Goal: Information Seeking & Learning: Learn about a topic

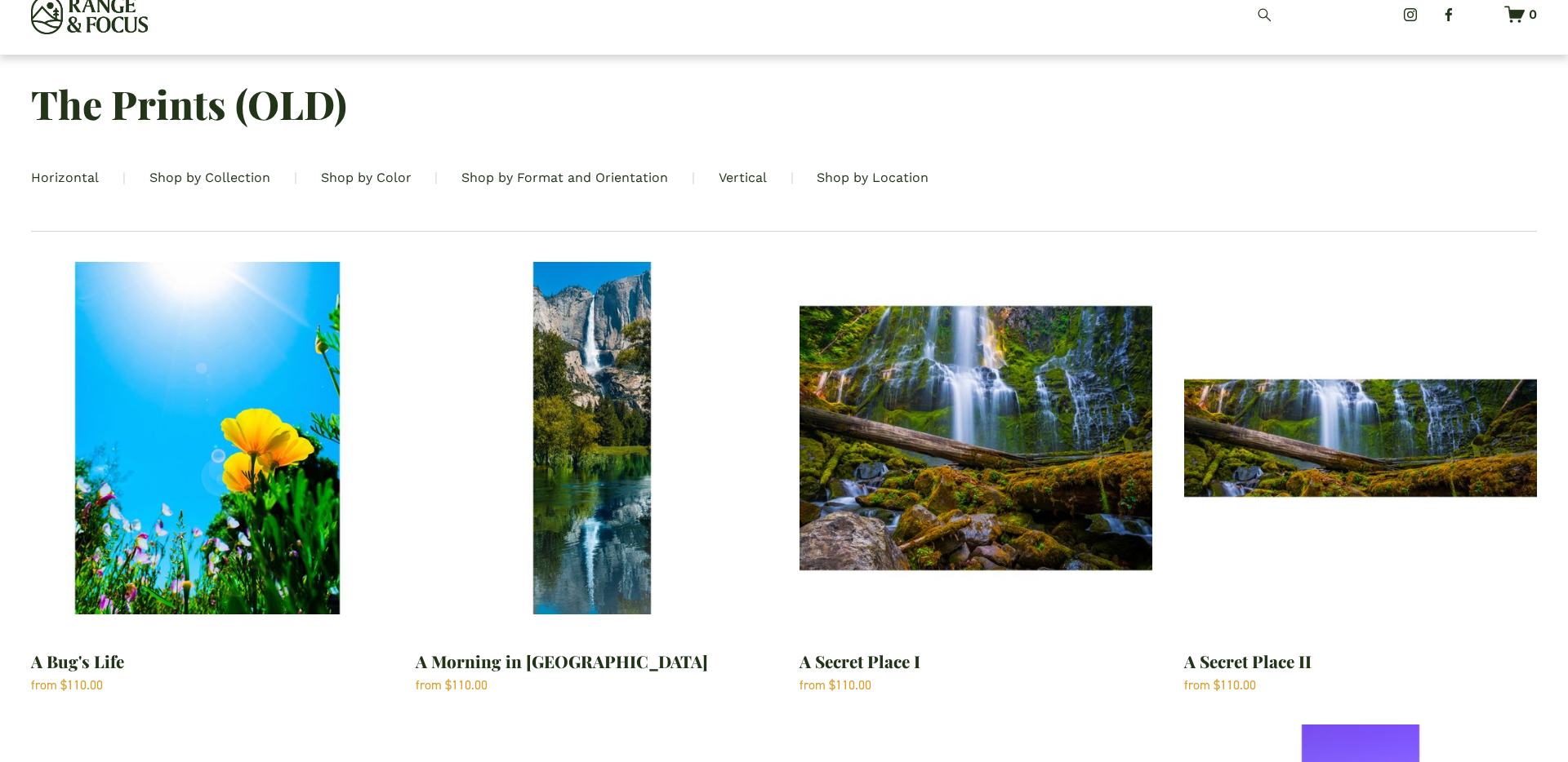
scroll to position [37, 0]
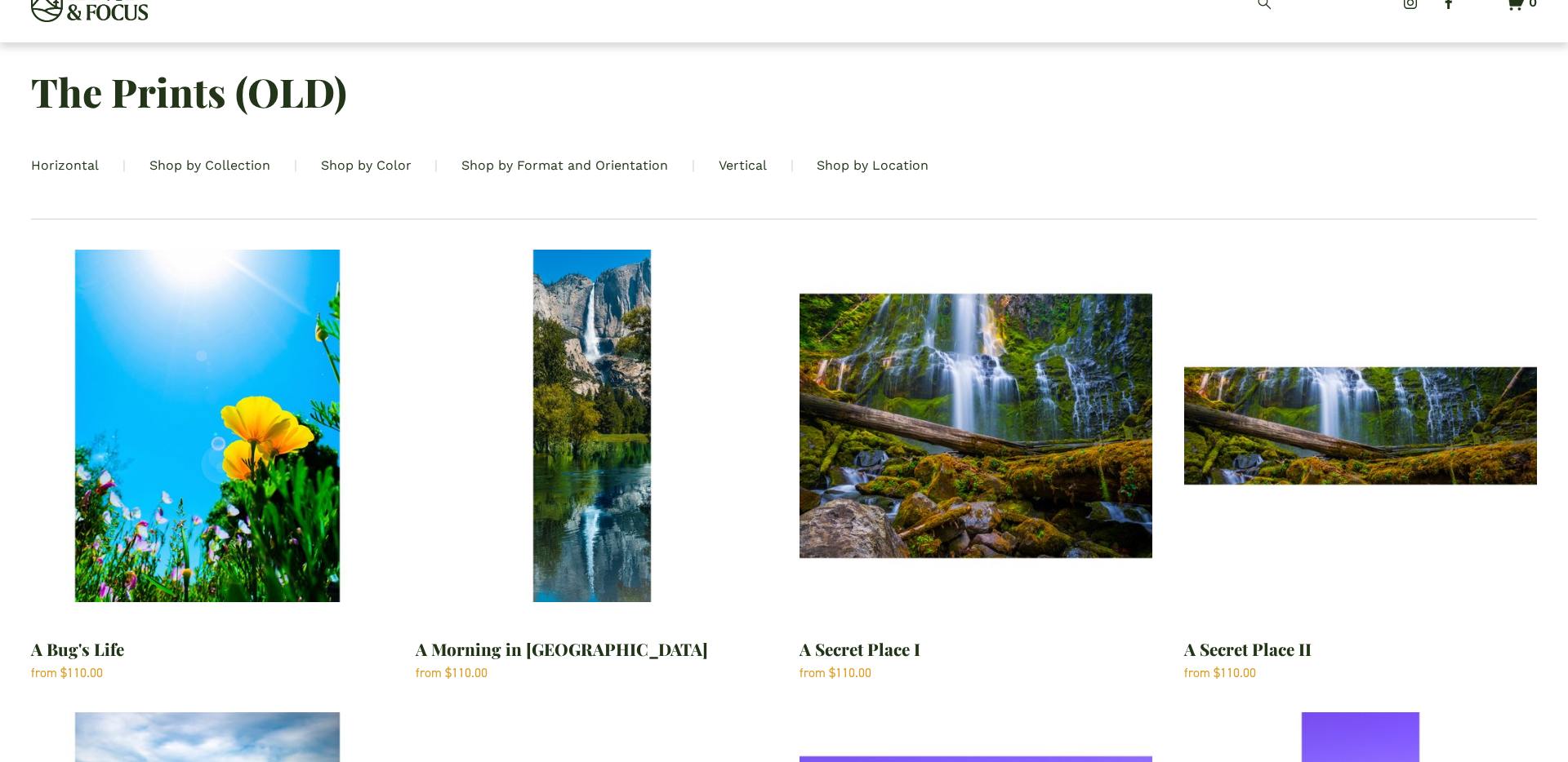
click at [225, 446] on img "A Bug's Life" at bounding box center [207, 426] width 352 height 352
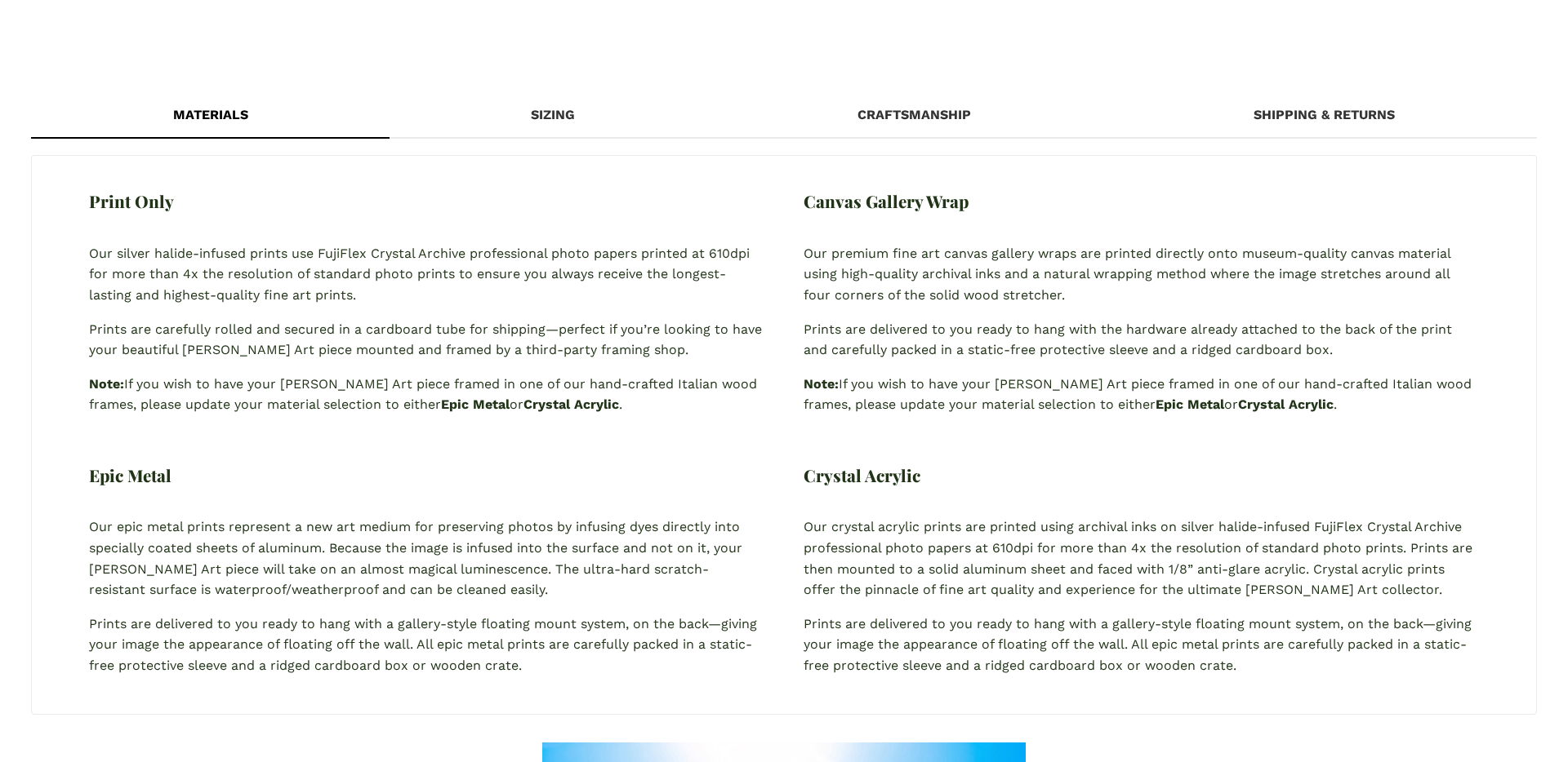
scroll to position [923, 0]
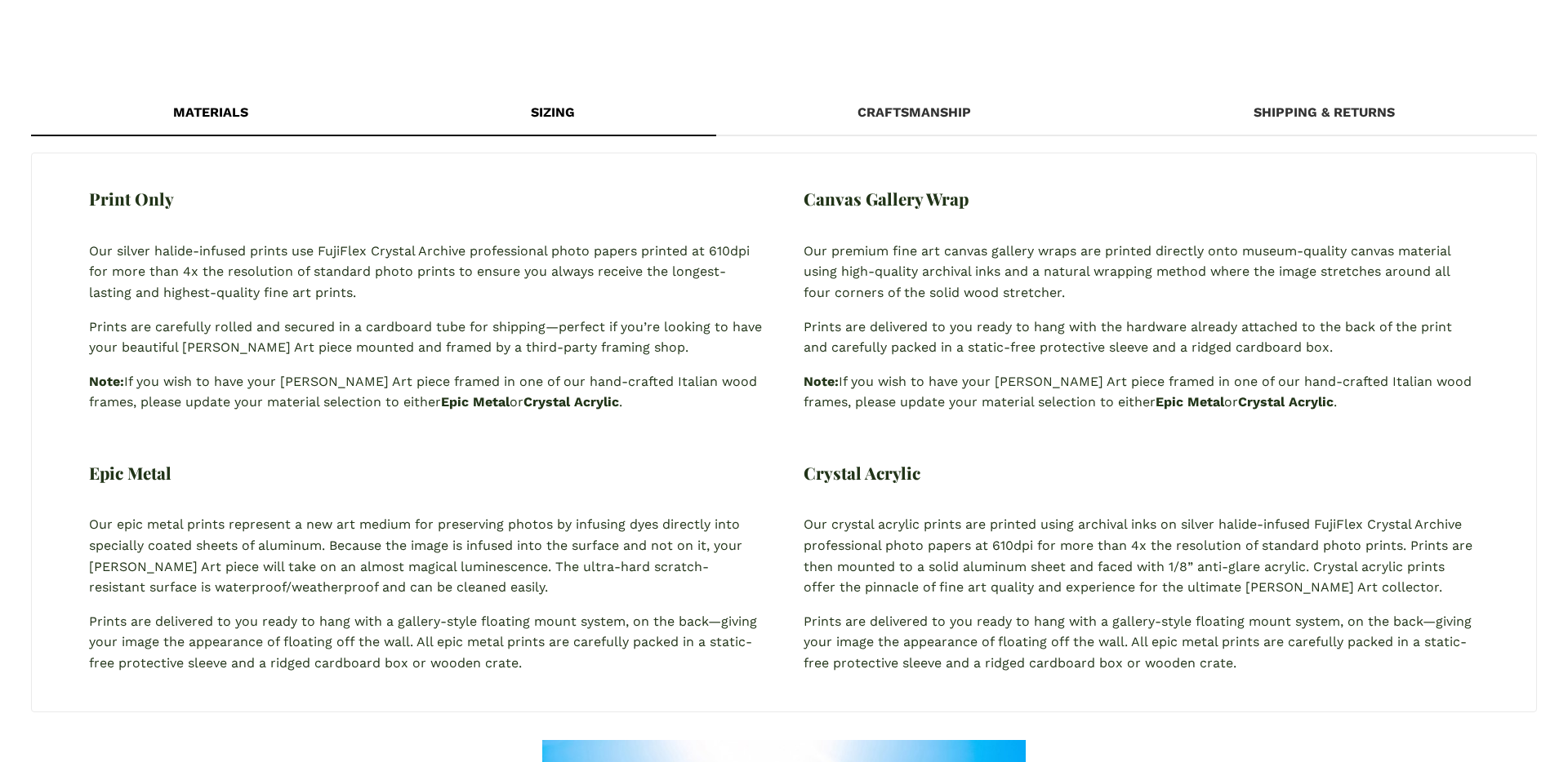
click at [555, 122] on div "Sizing" at bounding box center [553, 112] width 327 height 46
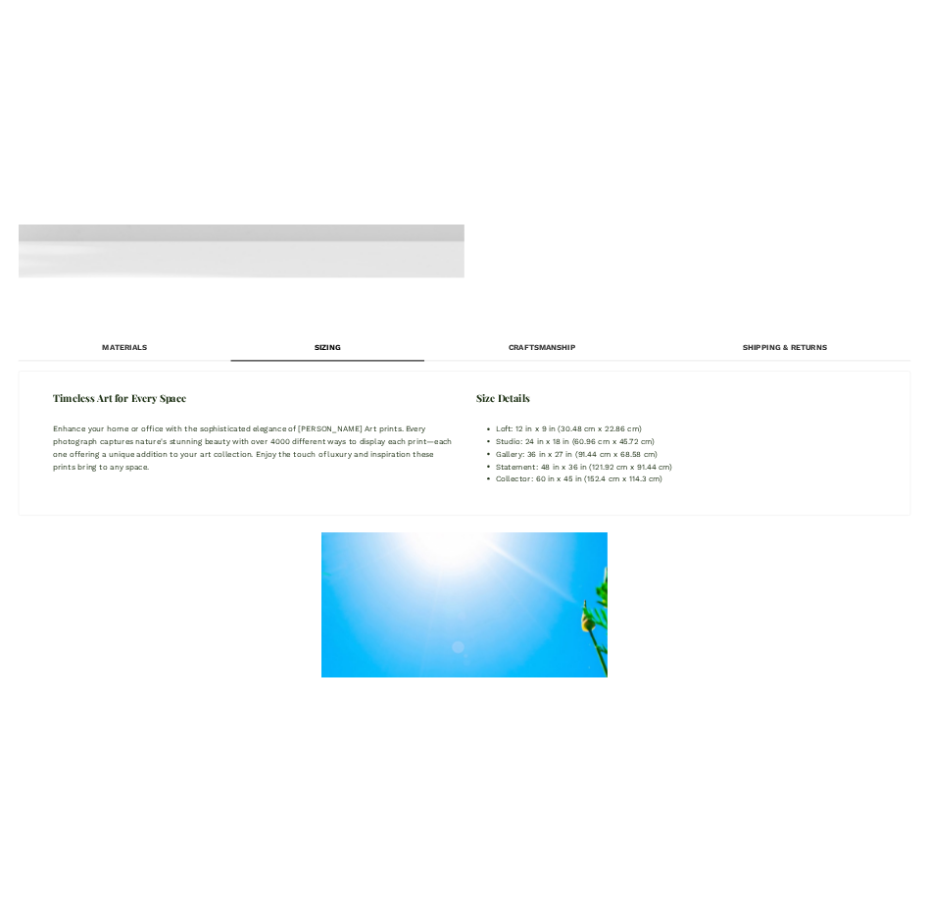
scroll to position [985, 0]
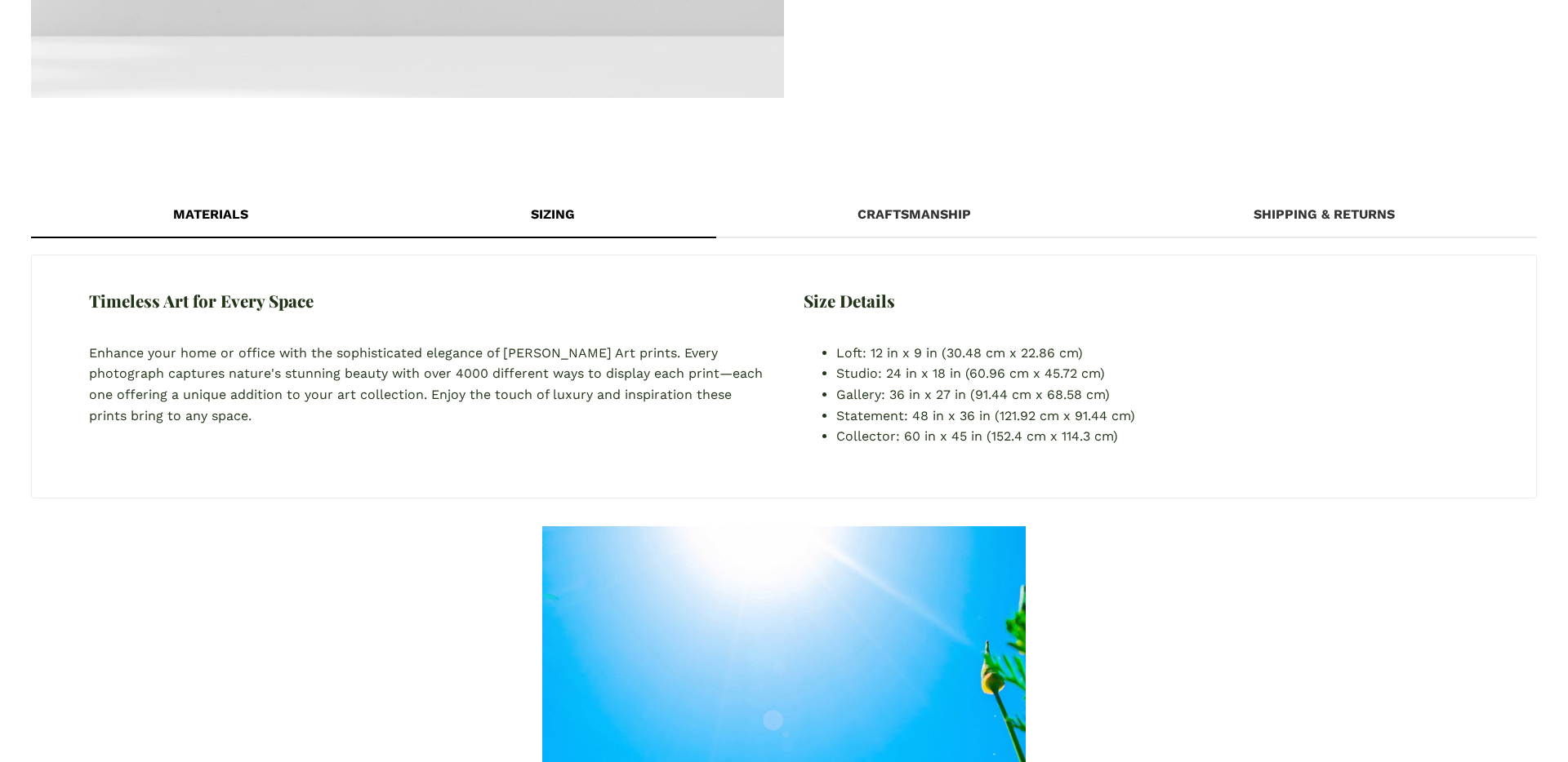
click at [283, 222] on div "Materials" at bounding box center [209, 214] width 357 height 46
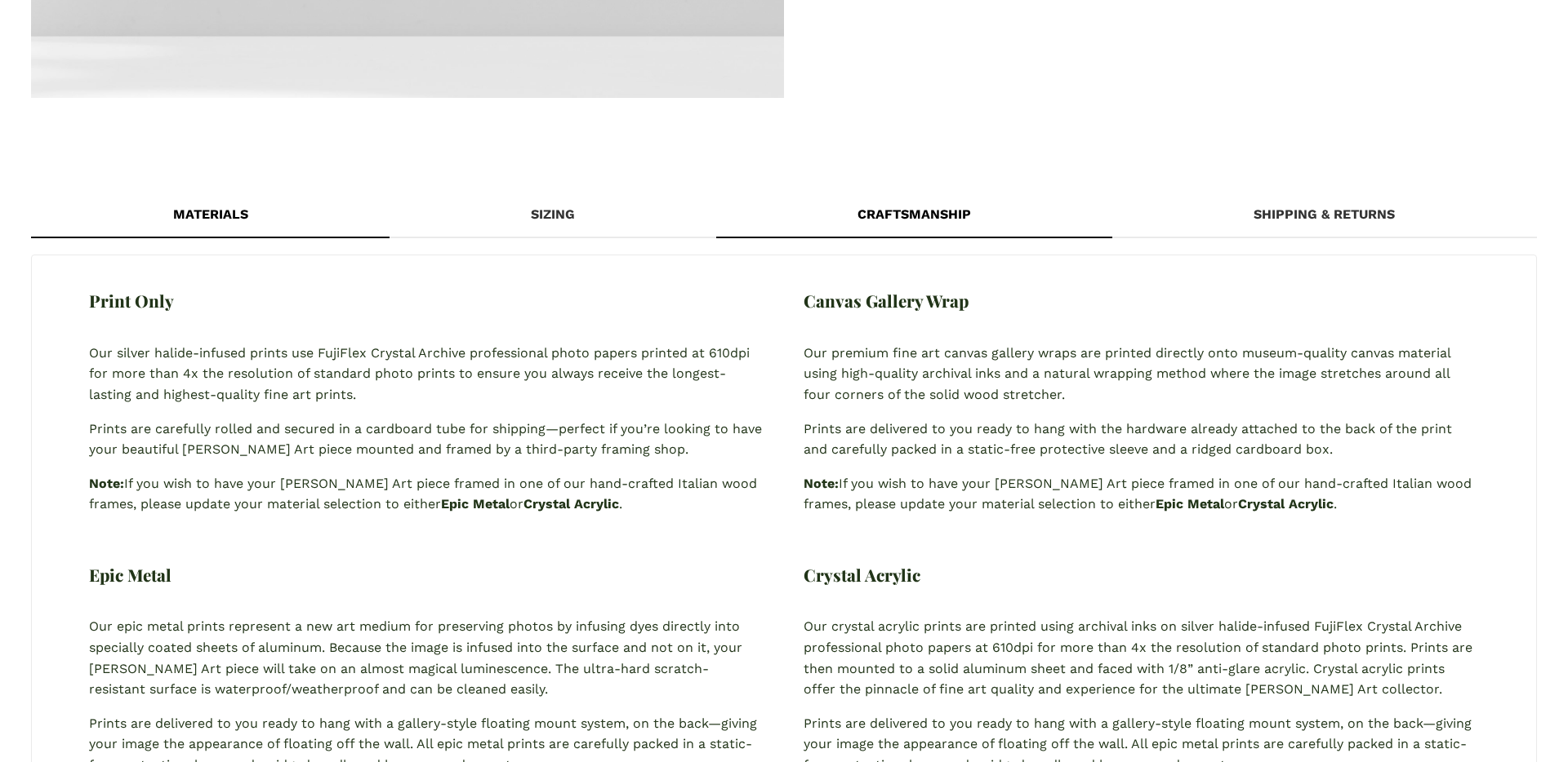
click at [935, 221] on div "Craftsmanship" at bounding box center [914, 214] width 396 height 46
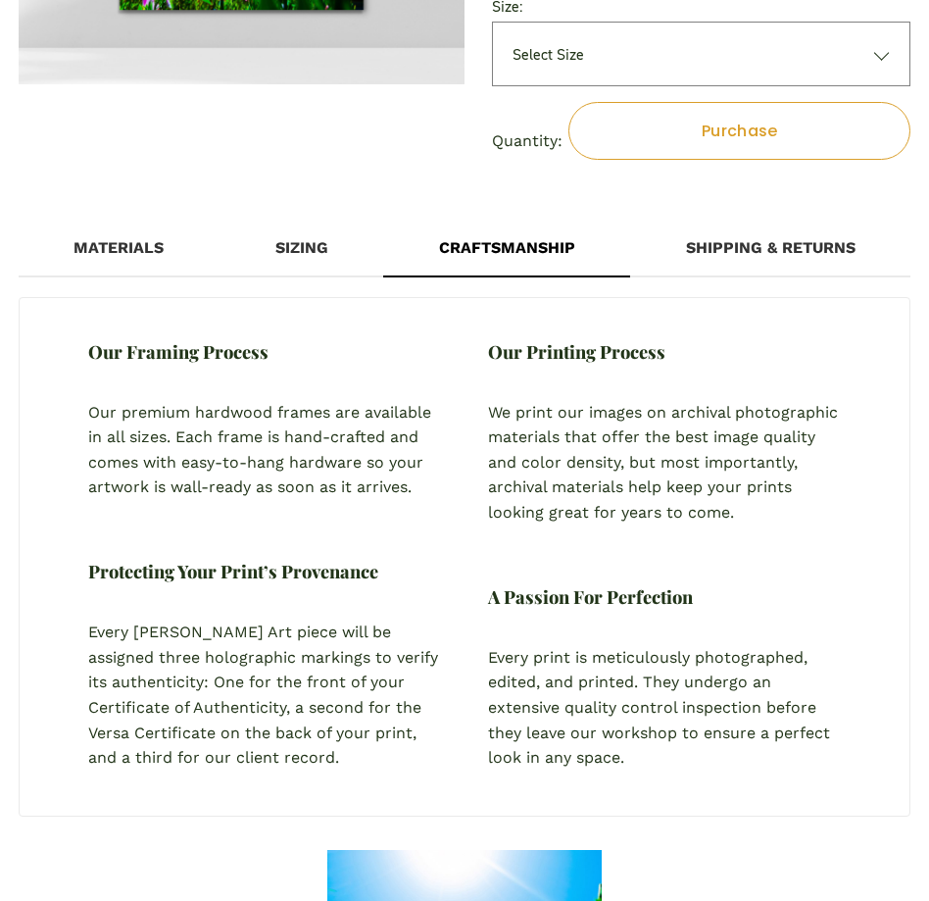
scroll to position [481, 0]
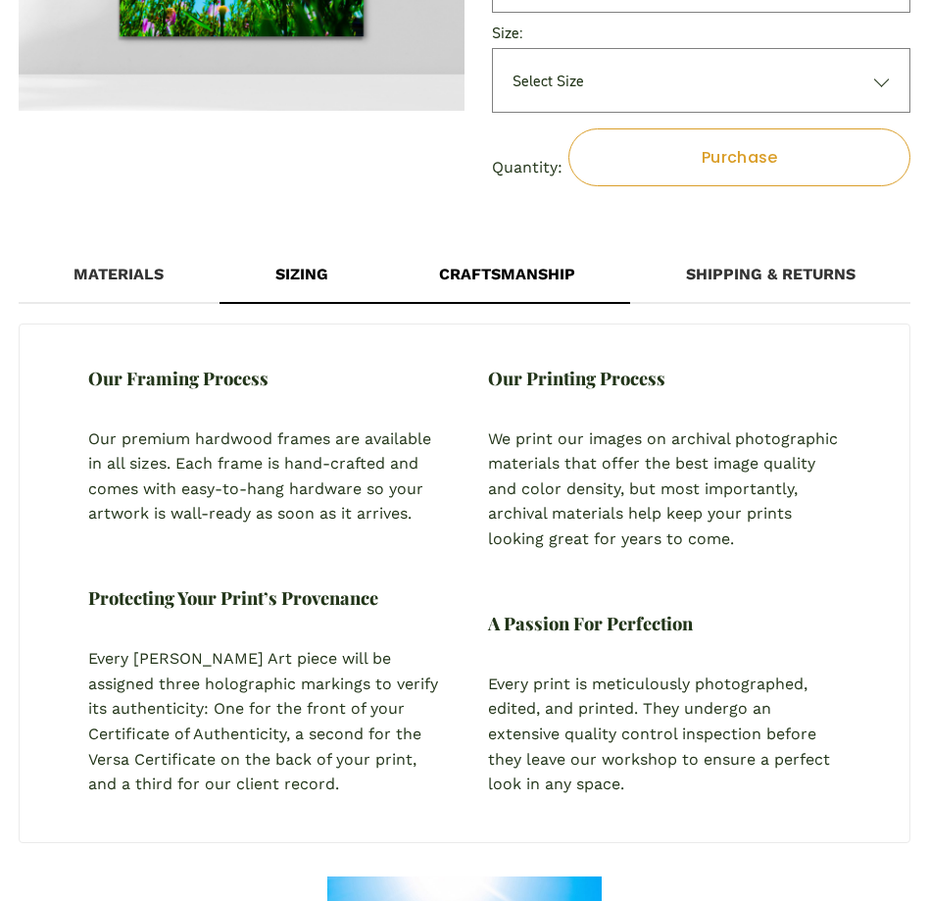
drag, startPoint x: 311, startPoint y: 275, endPoint x: 354, endPoint y: 293, distance: 46.6
click at [311, 275] on div "Sizing" at bounding box center [302, 274] width 164 height 55
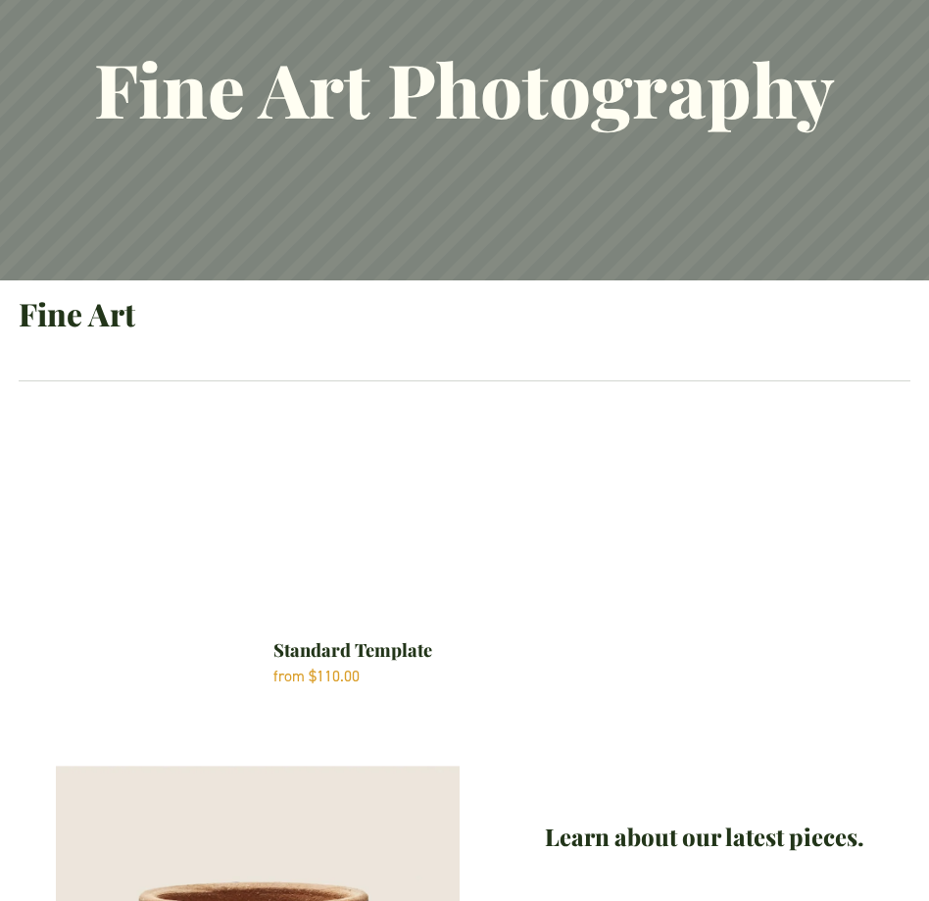
scroll to position [179, 0]
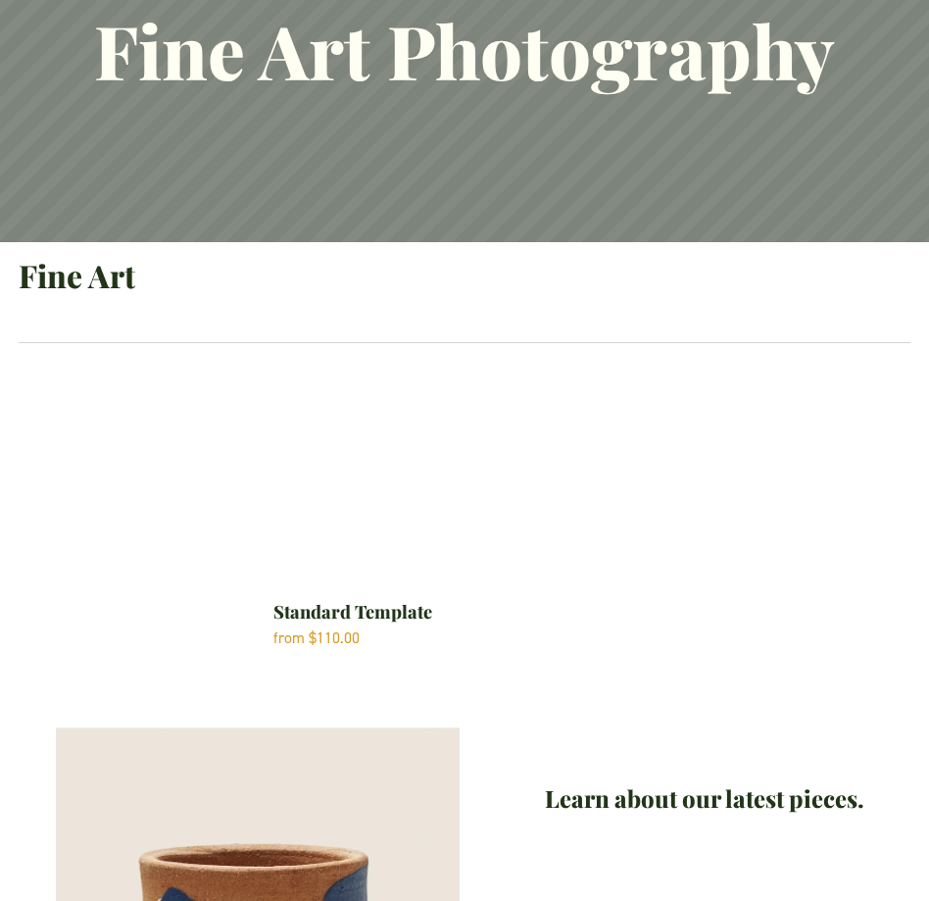
click at [350, 508] on div "Standard Template" at bounding box center [378, 484] width 210 height 210
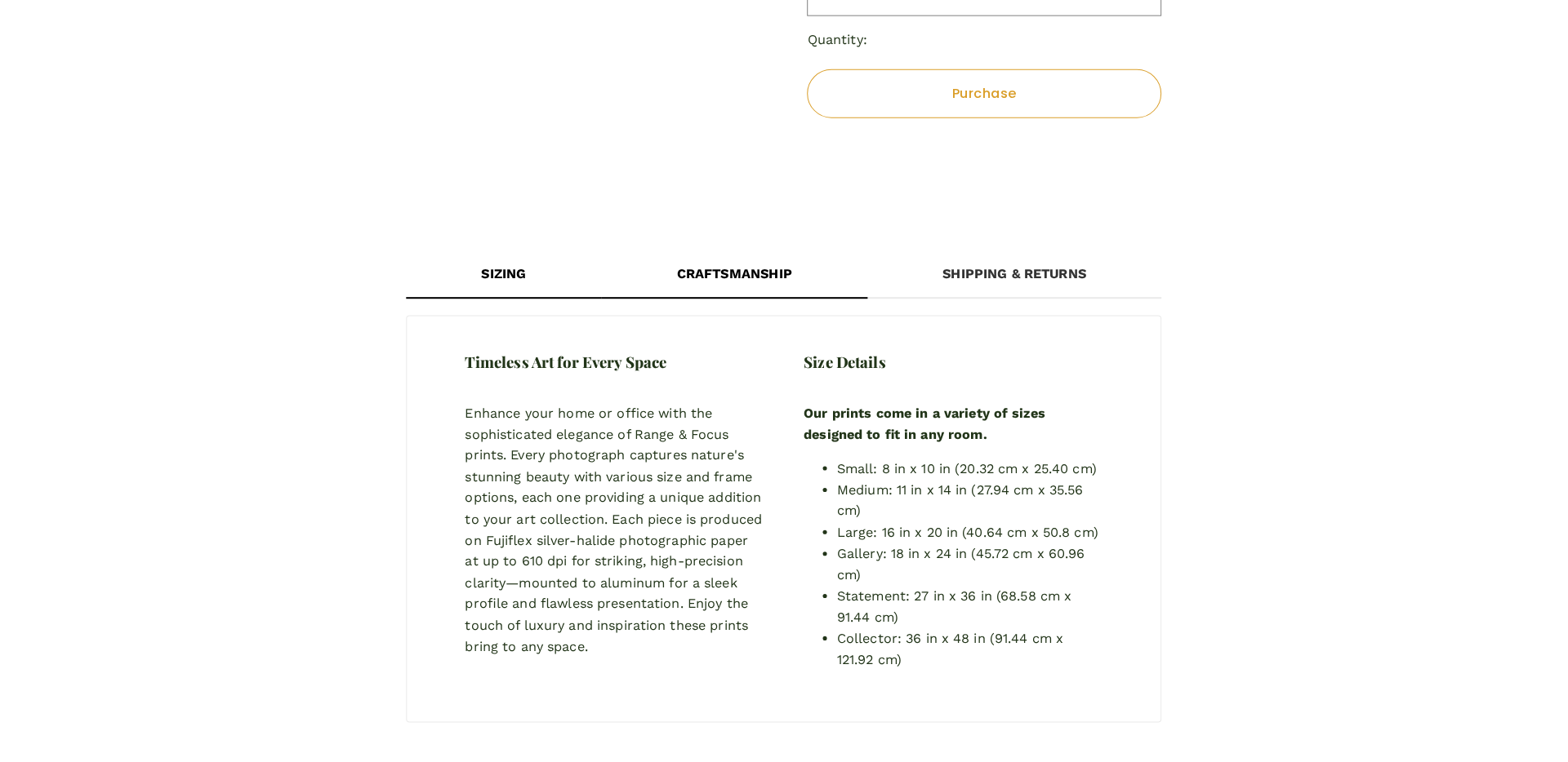
scroll to position [565, 0]
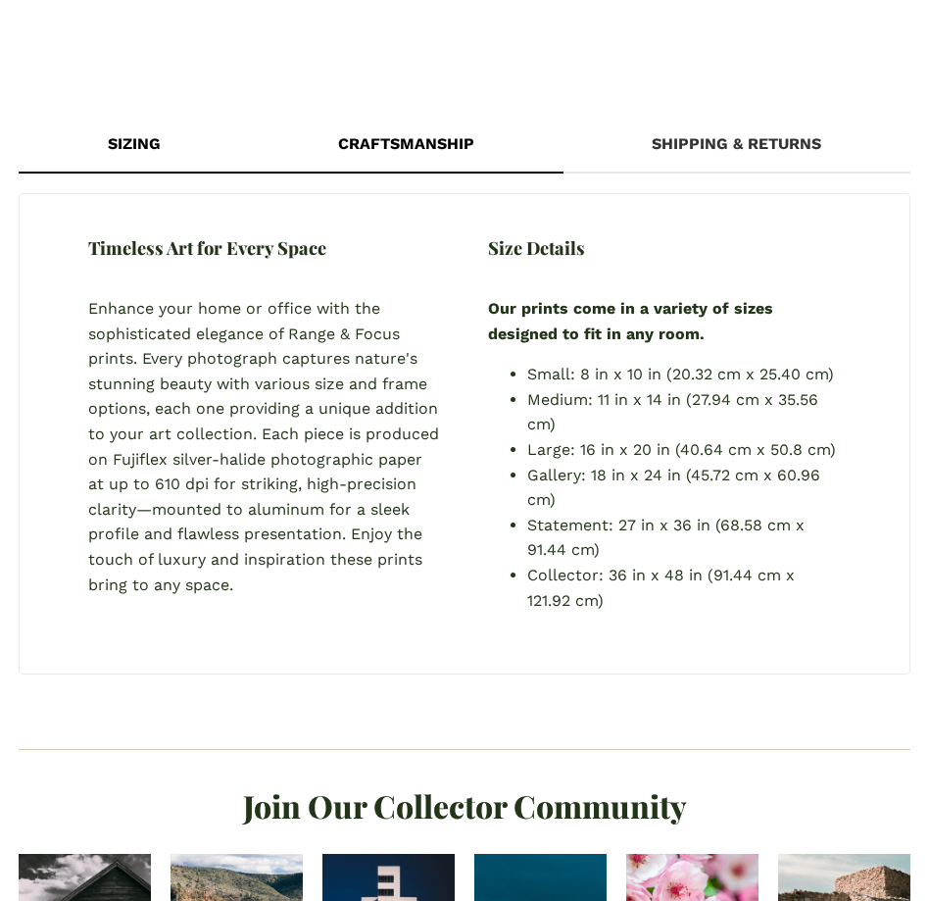
click at [402, 134] on div "Craftsmanship" at bounding box center [406, 144] width 314 height 55
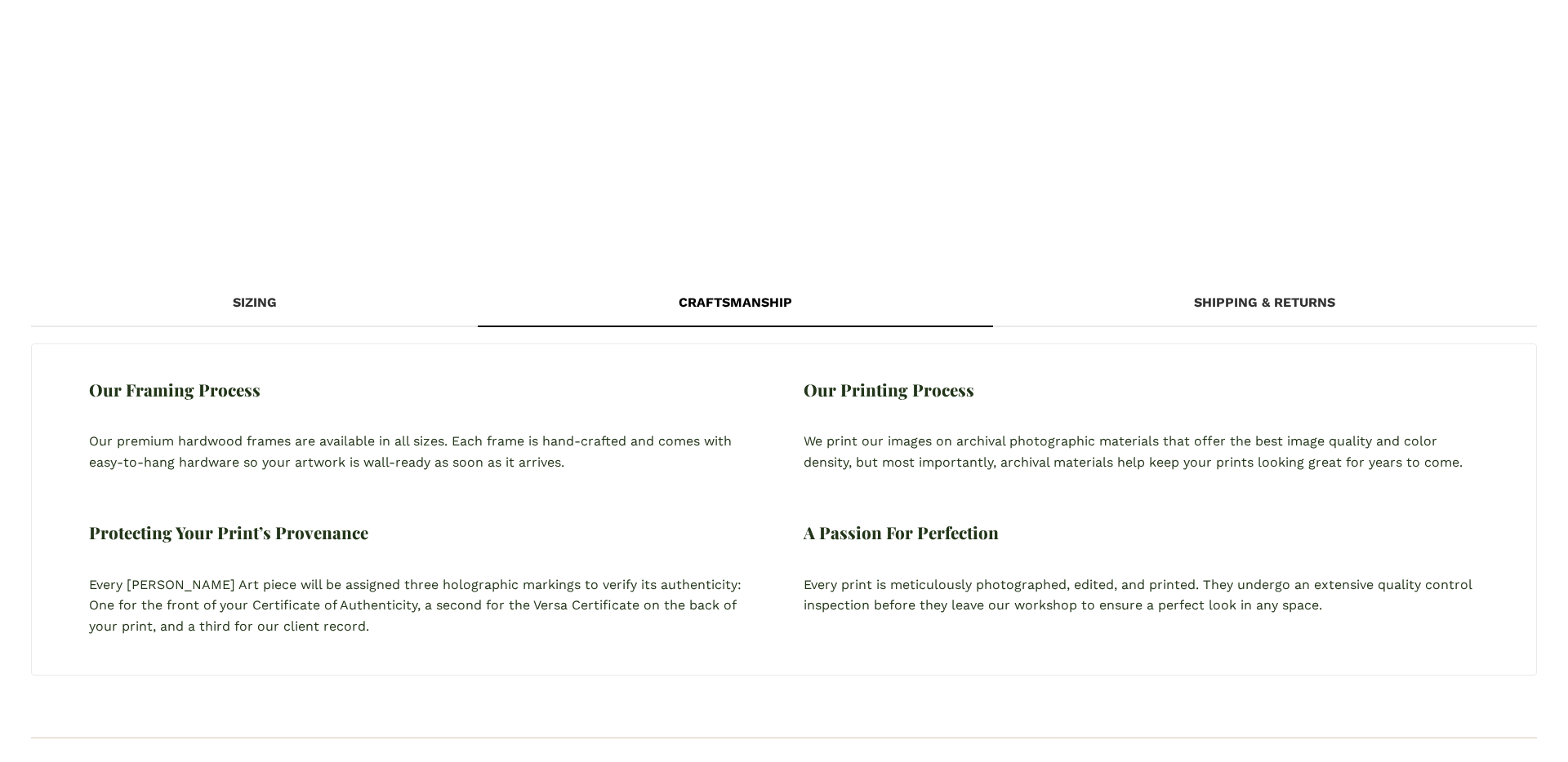
scroll to position [981, 0]
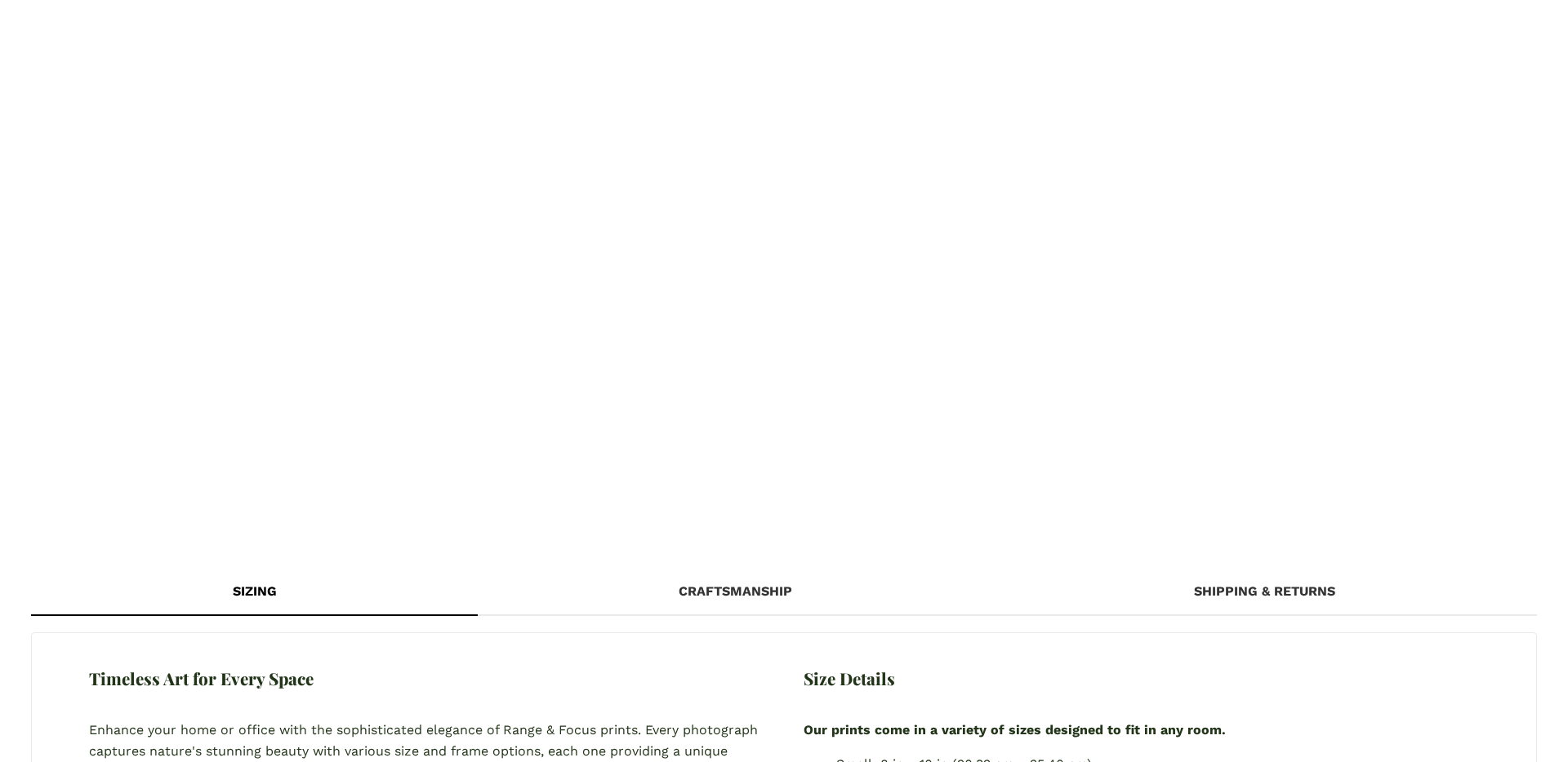
scroll to position [1041, 0]
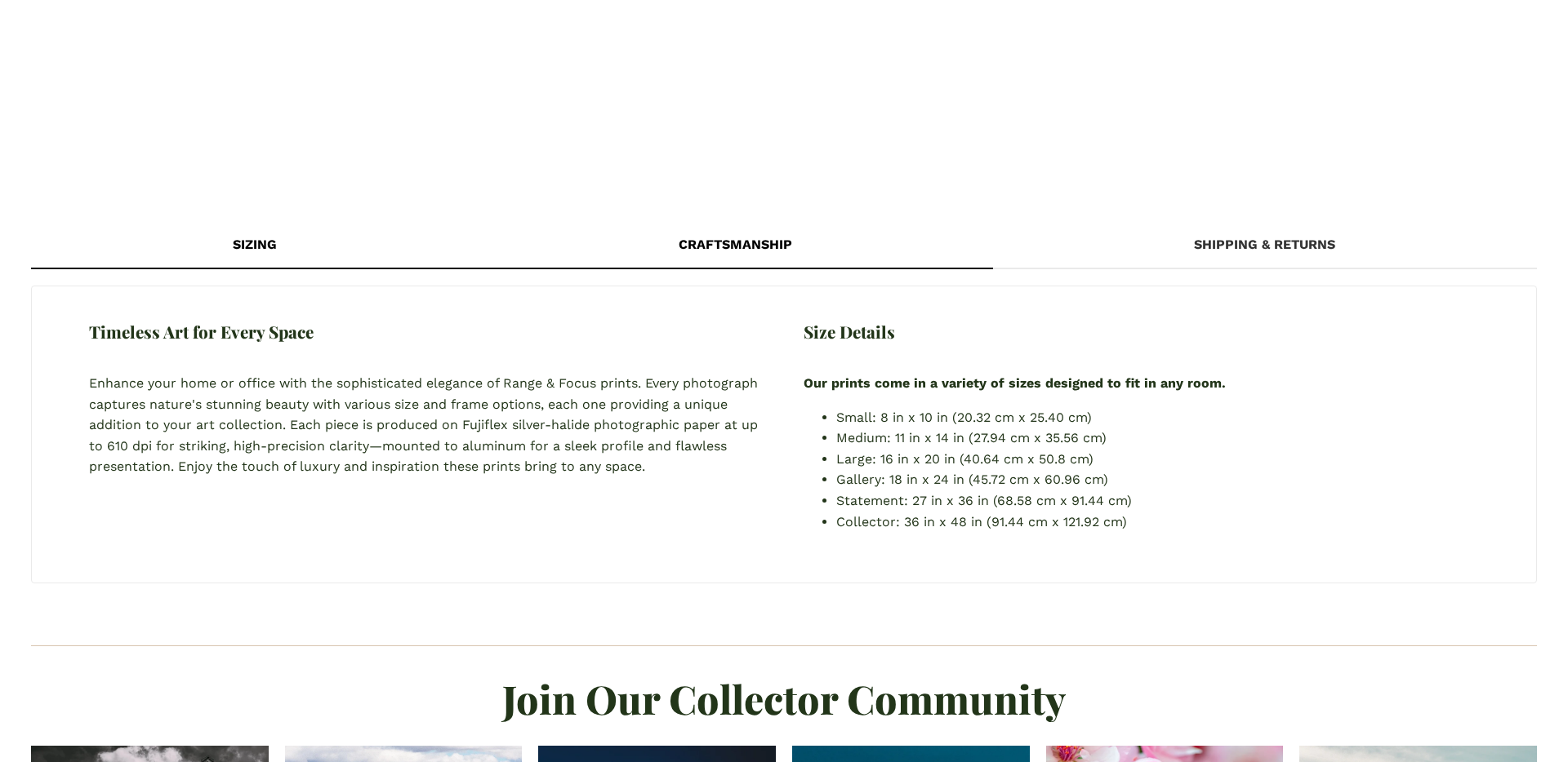
click at [706, 248] on div "Craftsmanship" at bounding box center [735, 245] width 515 height 46
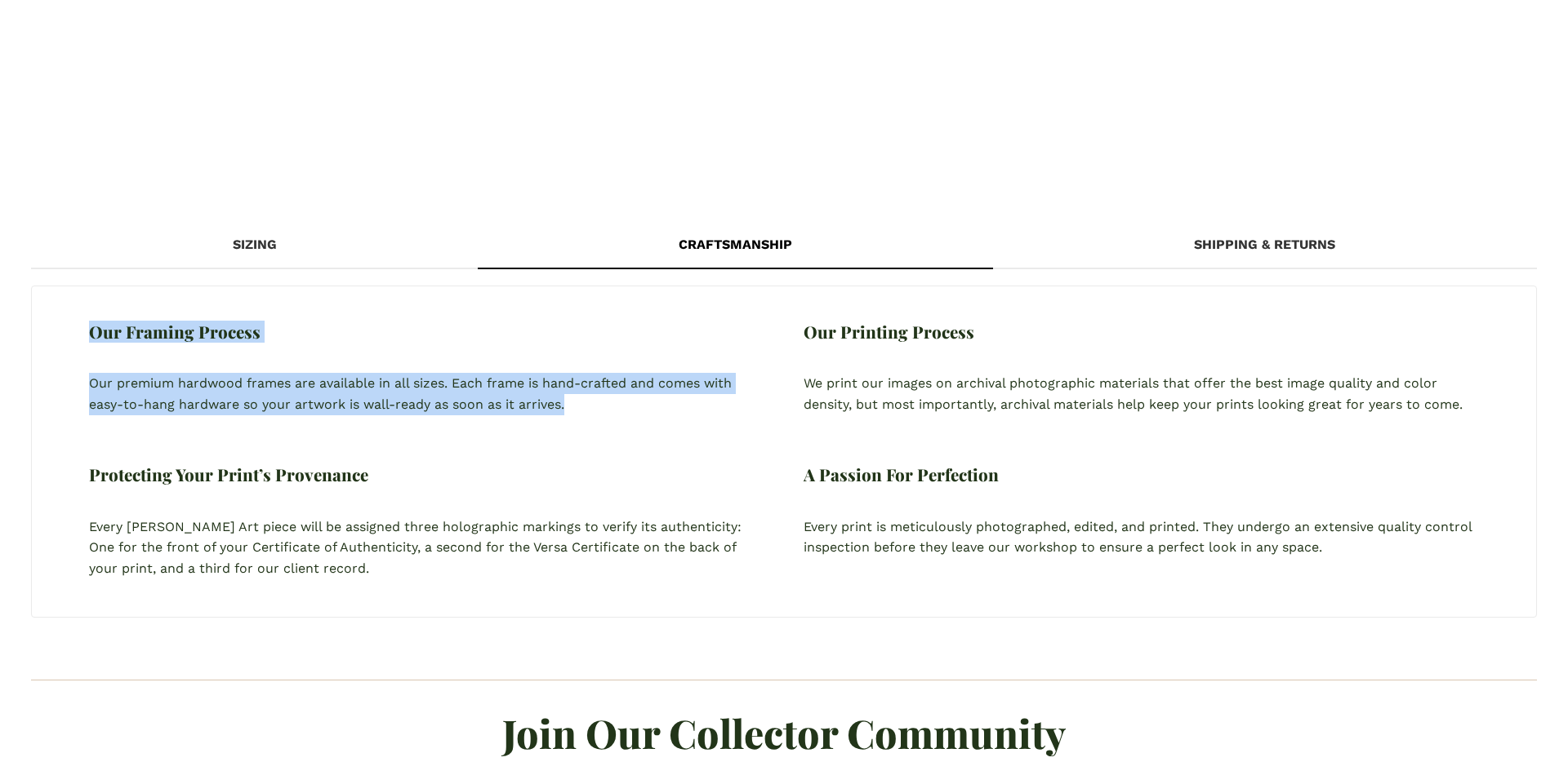
drag, startPoint x: 103, startPoint y: 338, endPoint x: 584, endPoint y: 401, distance: 485.1
click at [584, 401] on div "Our Framing Process Our premium hardwood frames are available in all sizes. Eac…" at bounding box center [427, 451] width 715 height 256
drag, startPoint x: 782, startPoint y: 369, endPoint x: 811, endPoint y: 371, distance: 29.1
click at [782, 369] on div "Our Framing Process Our premium hardwood frames are available in all sizes. Eac…" at bounding box center [427, 451] width 715 height 256
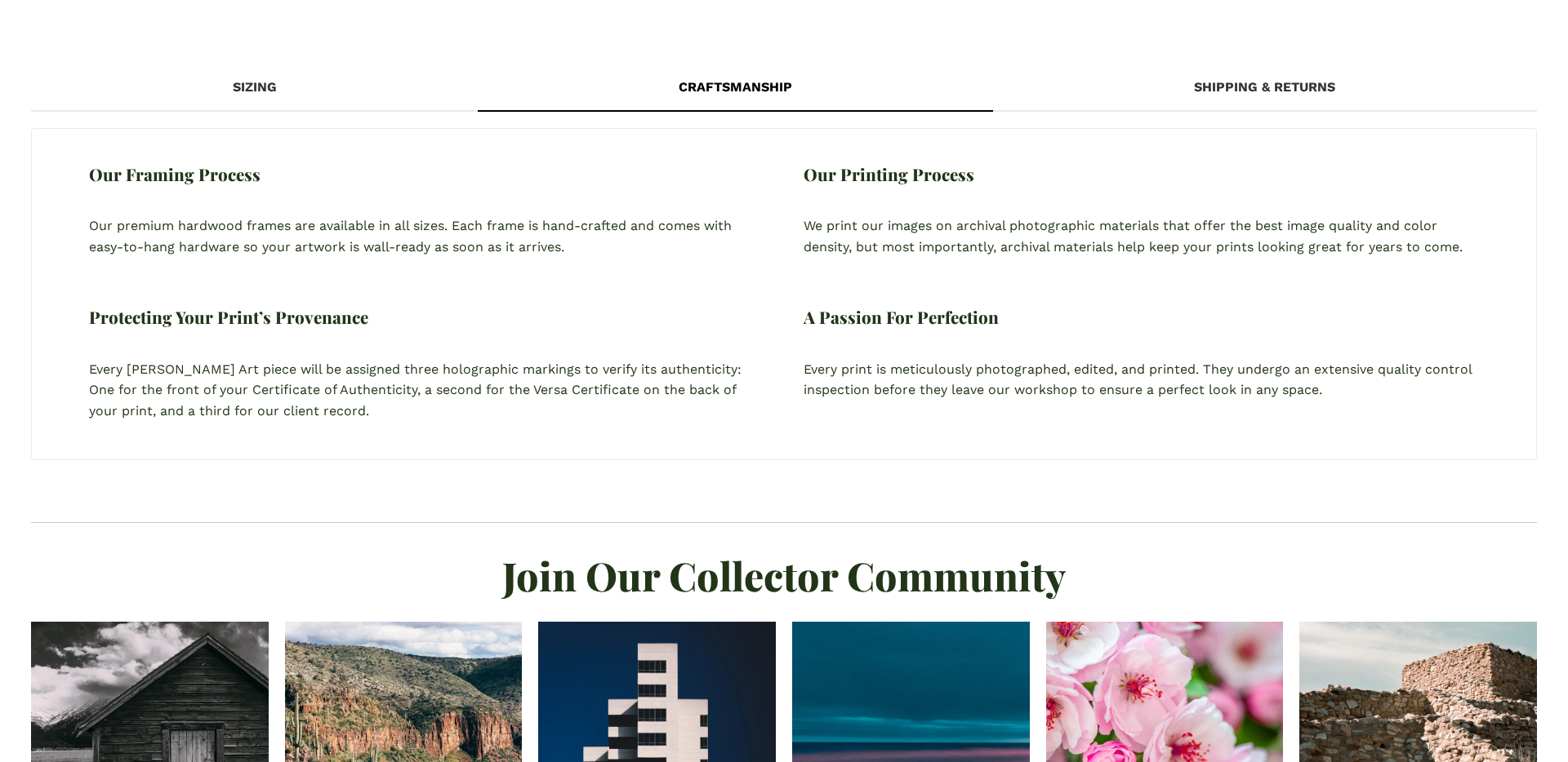
scroll to position [1188, 0]
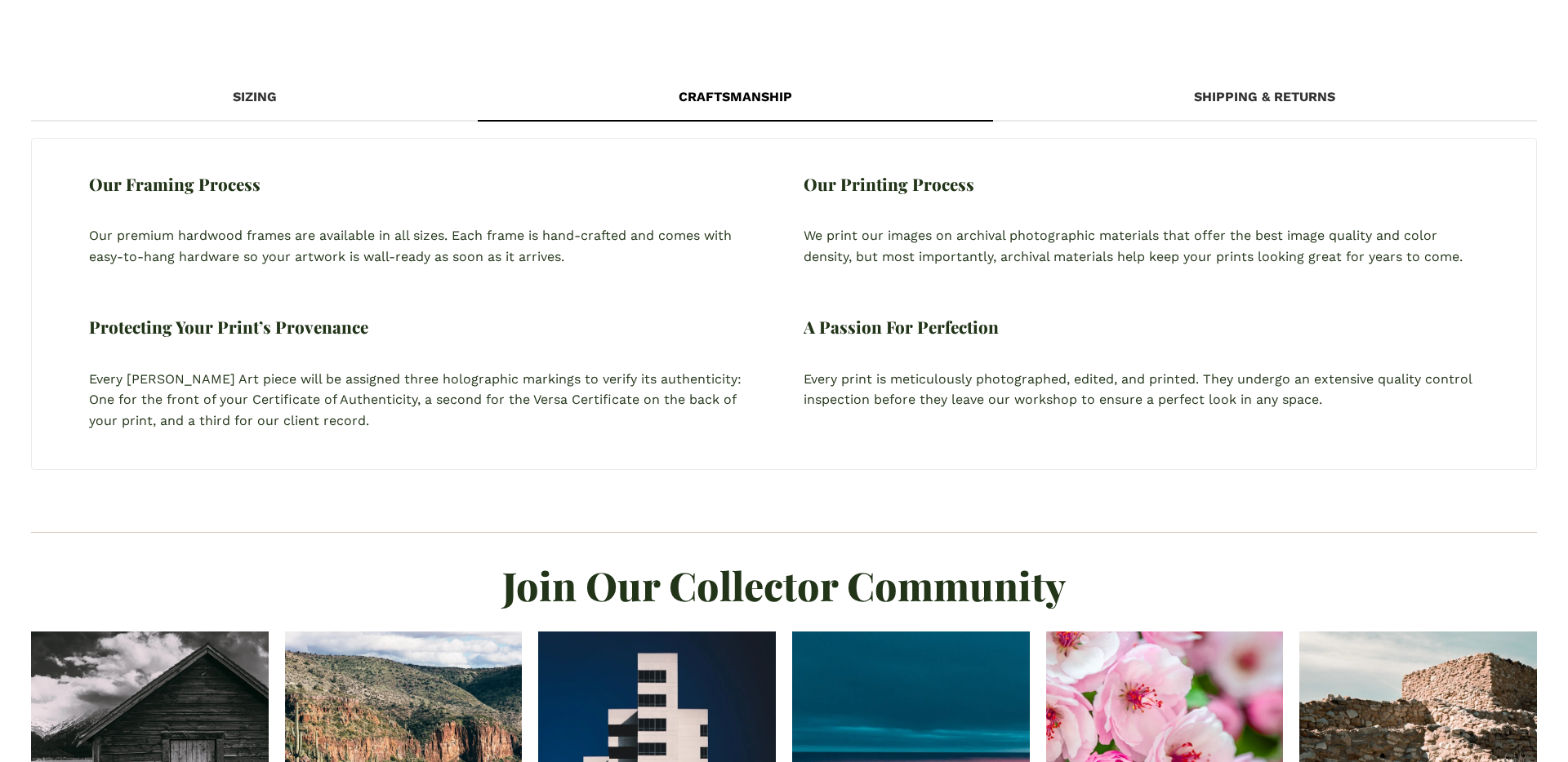
click at [124, 181] on h4 "Our Framing Process" at bounding box center [175, 185] width 172 height 17
click at [1301, 98] on div "Shipping & Returns" at bounding box center [1265, 97] width 543 height 46
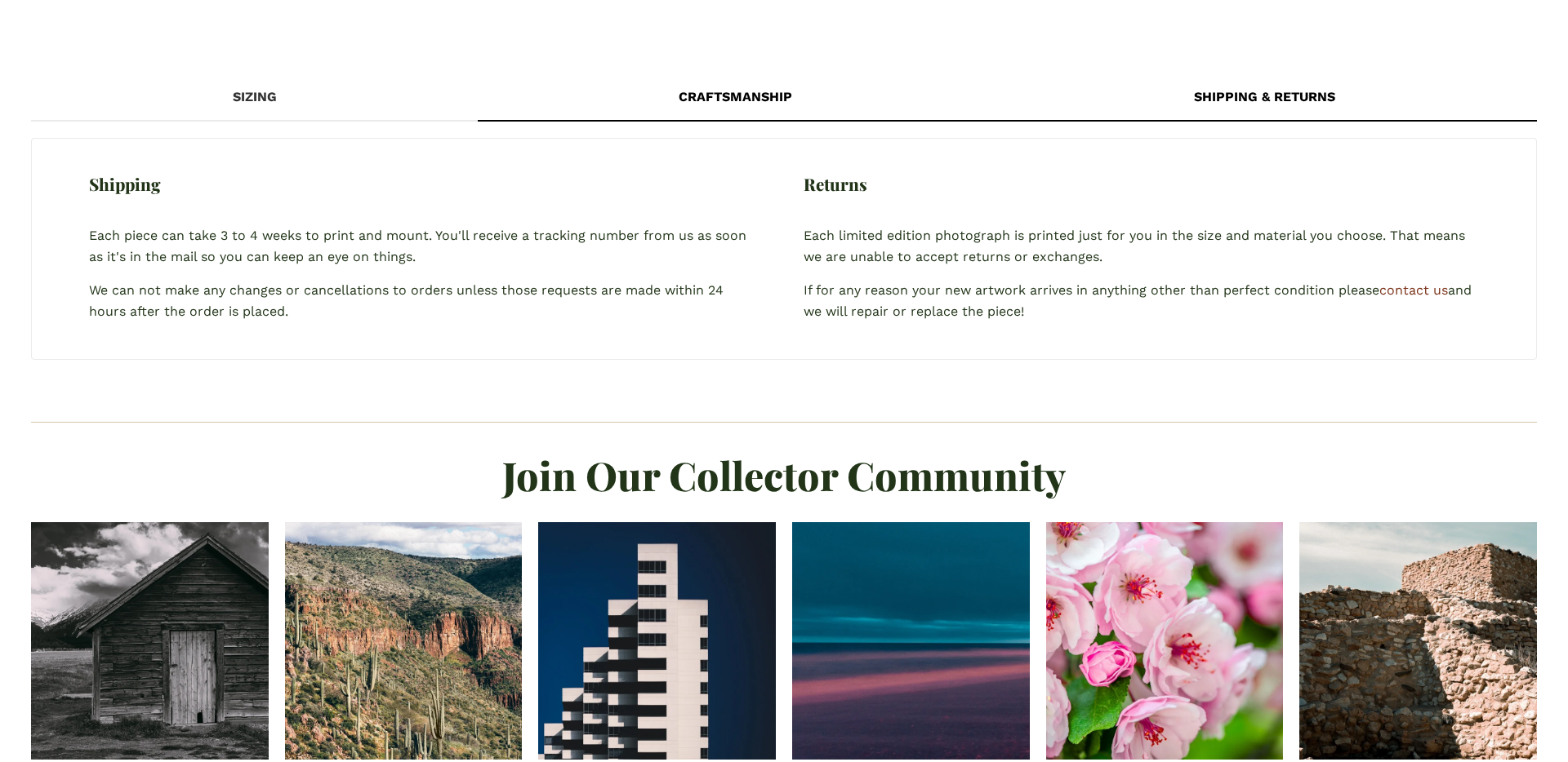
click at [731, 101] on div "Craftsmanship" at bounding box center [735, 97] width 515 height 46
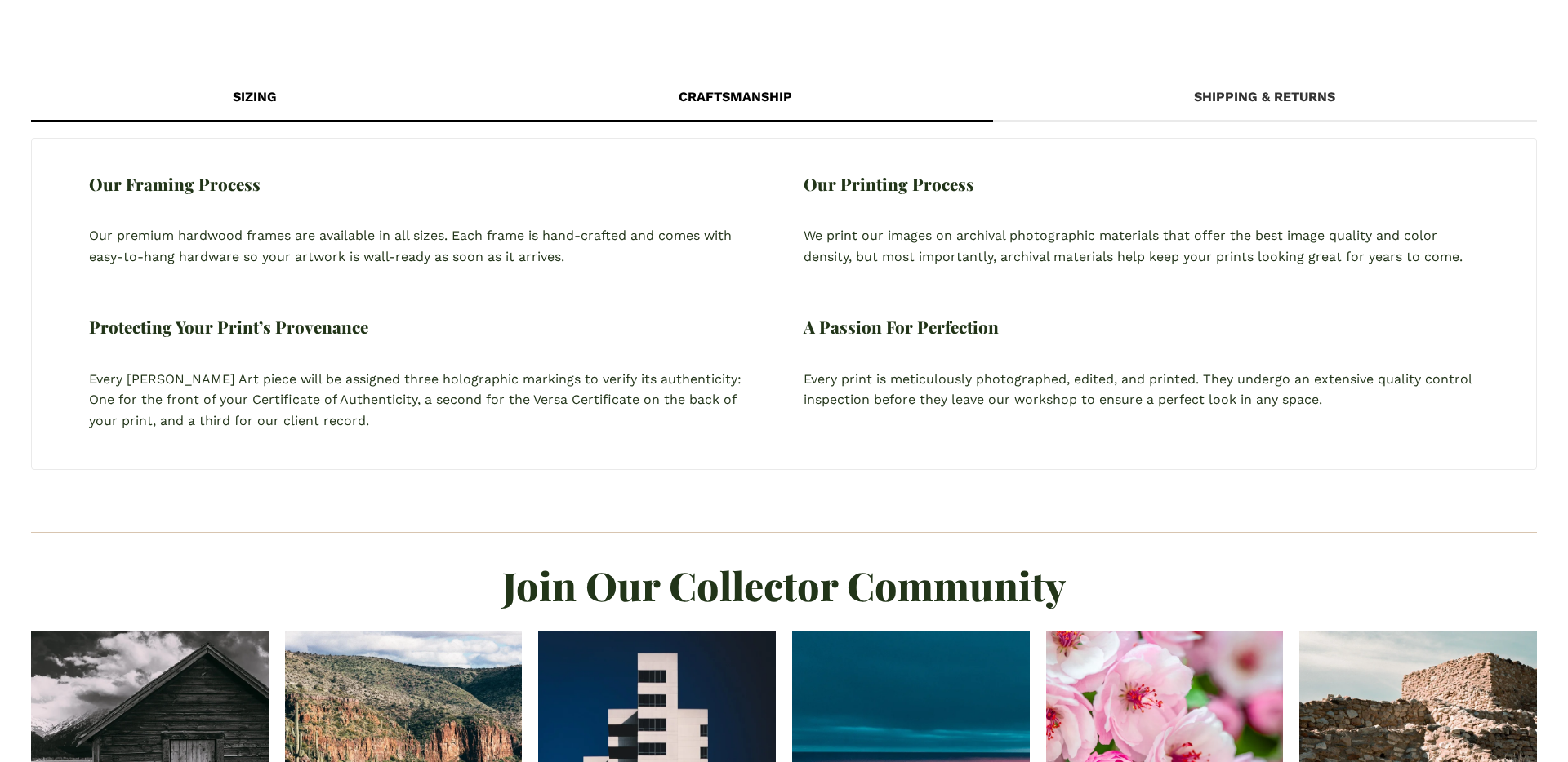
click at [342, 93] on div "Sizing" at bounding box center [253, 97] width 446 height 46
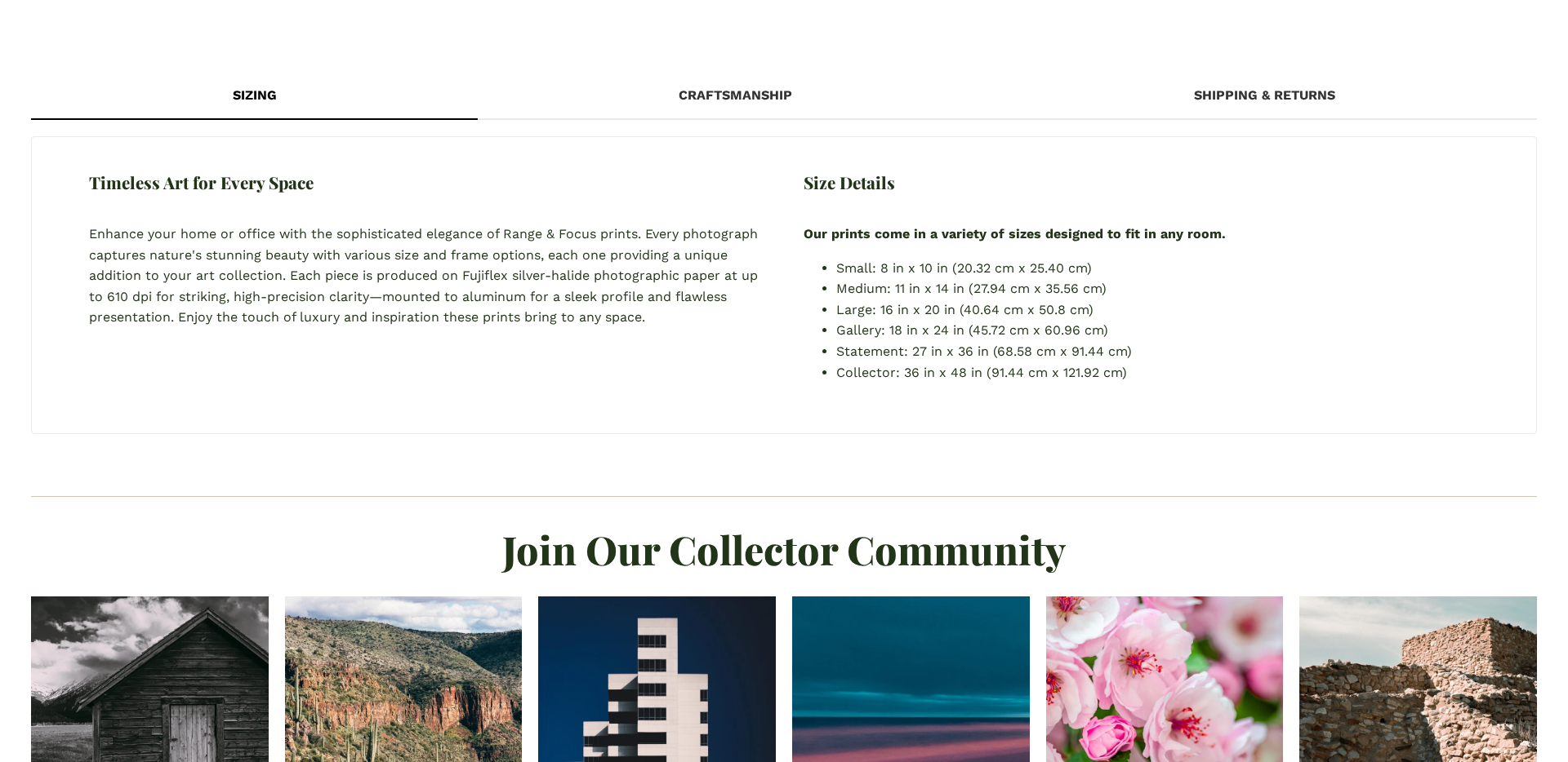
scroll to position [1191, 0]
click at [727, 105] on div "Craftsmanship" at bounding box center [735, 94] width 515 height 46
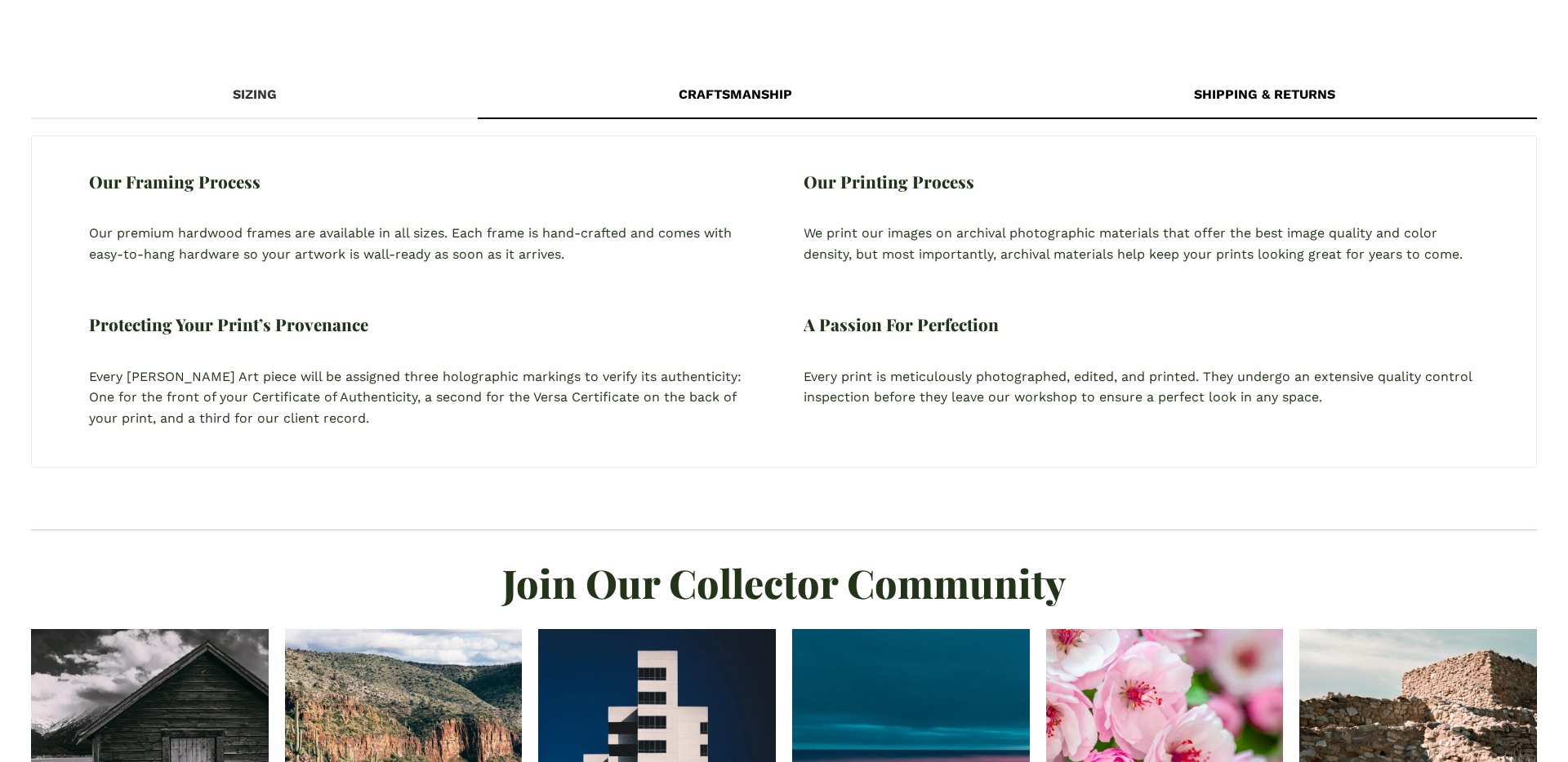
click at [1215, 97] on div "Shipping & Returns" at bounding box center [1265, 94] width 543 height 46
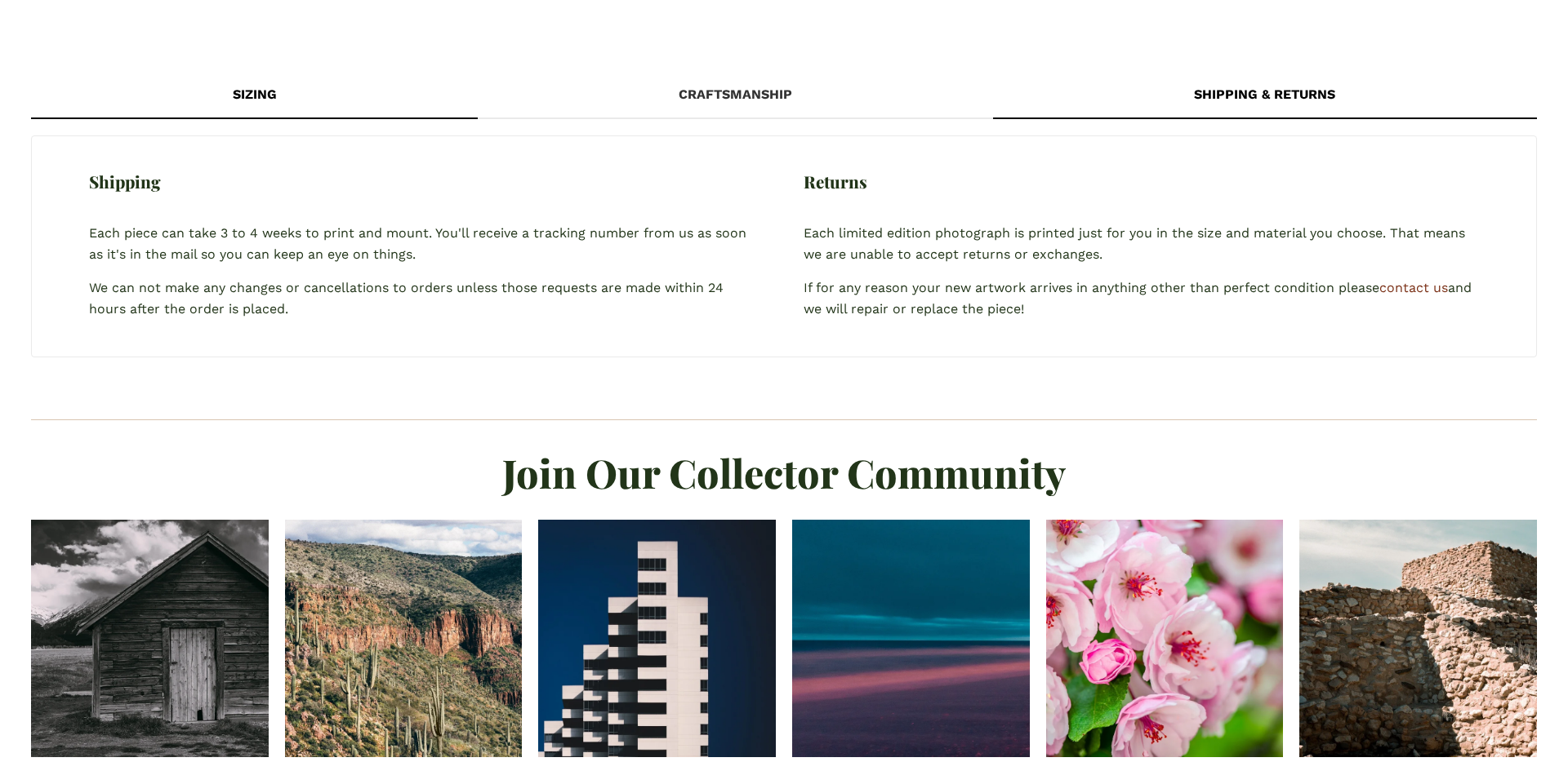
click at [287, 81] on div "Sizing" at bounding box center [253, 94] width 446 height 46
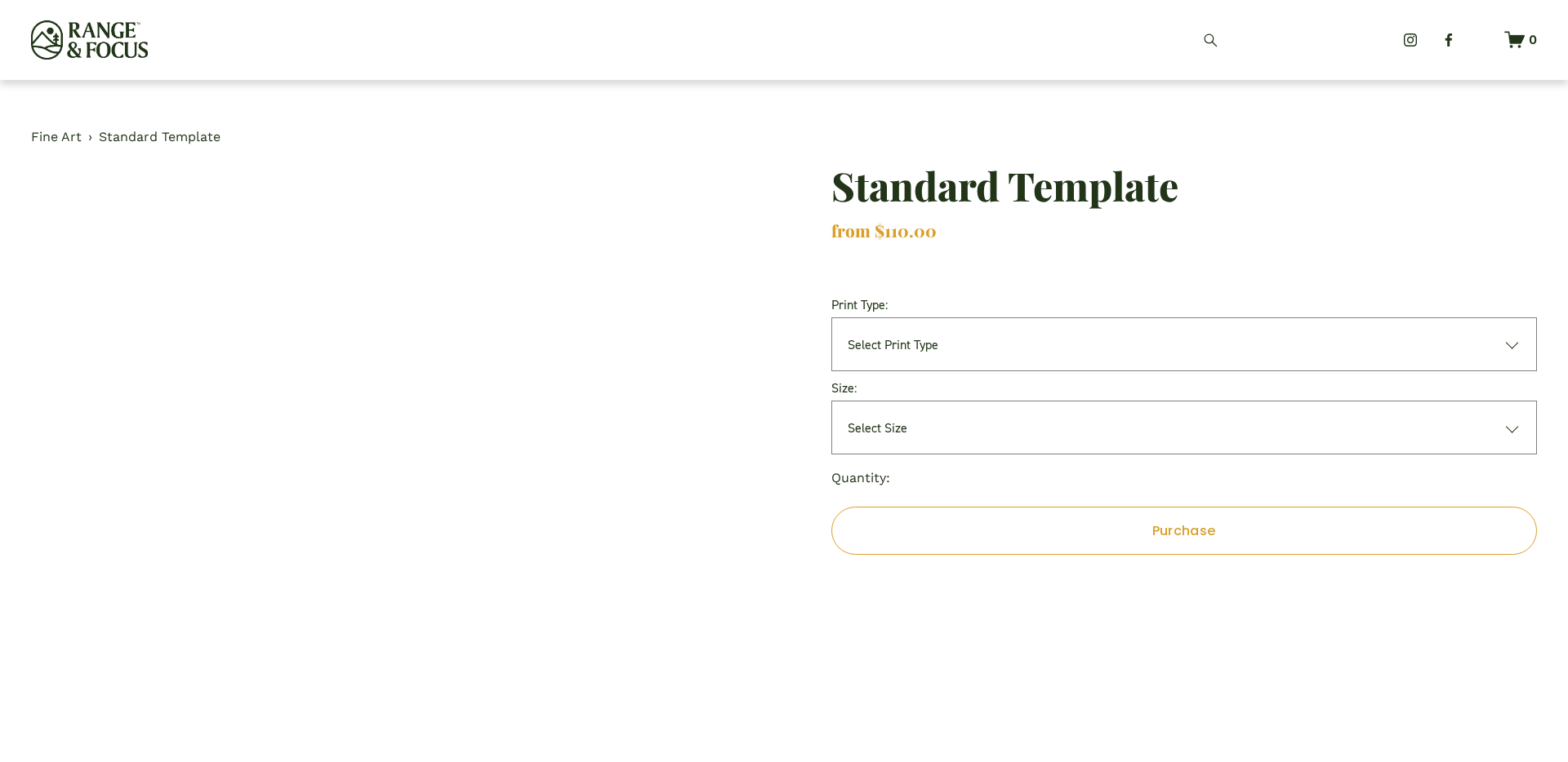
scroll to position [1191, 0]
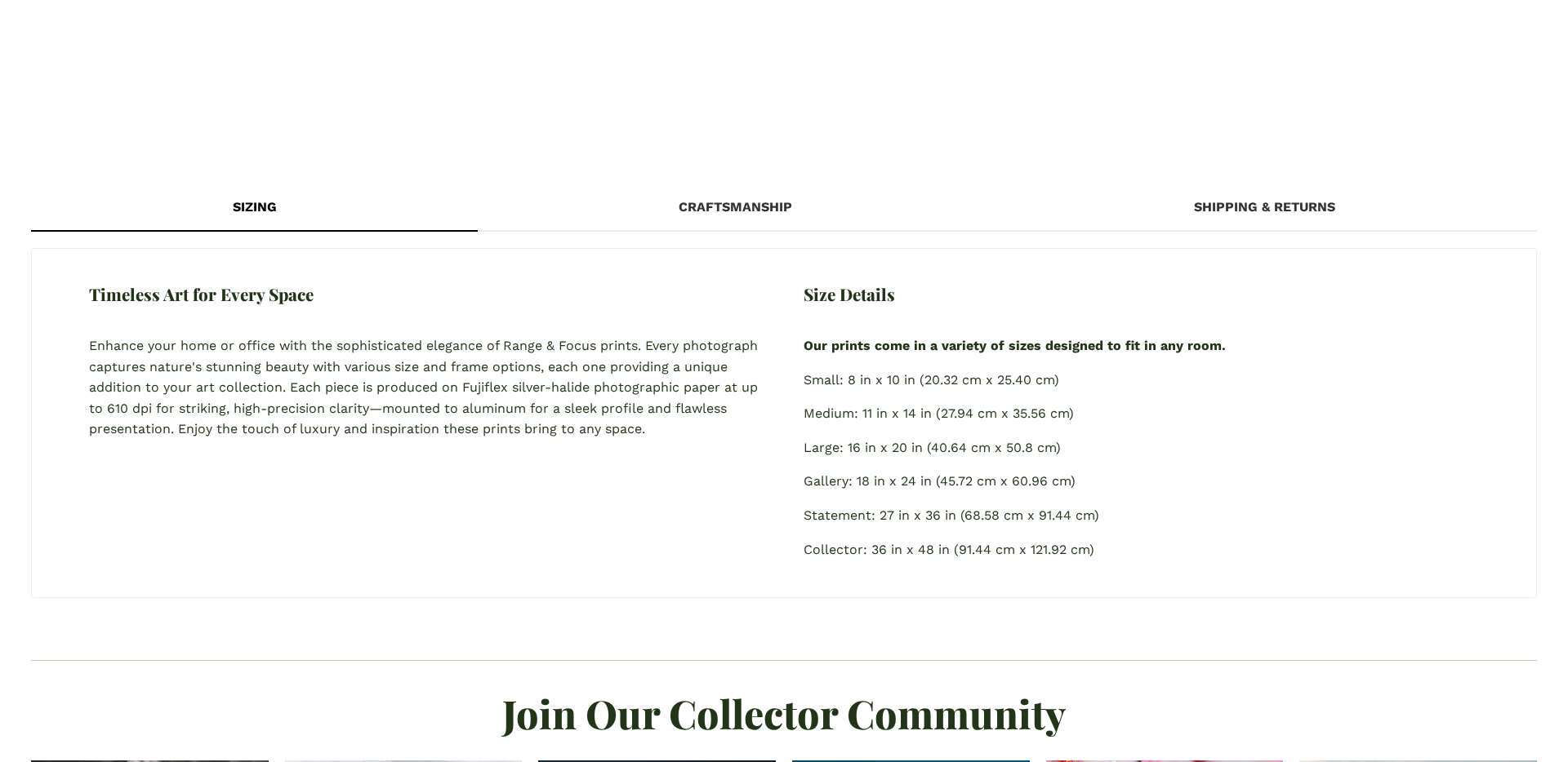
scroll to position [1078, 0]
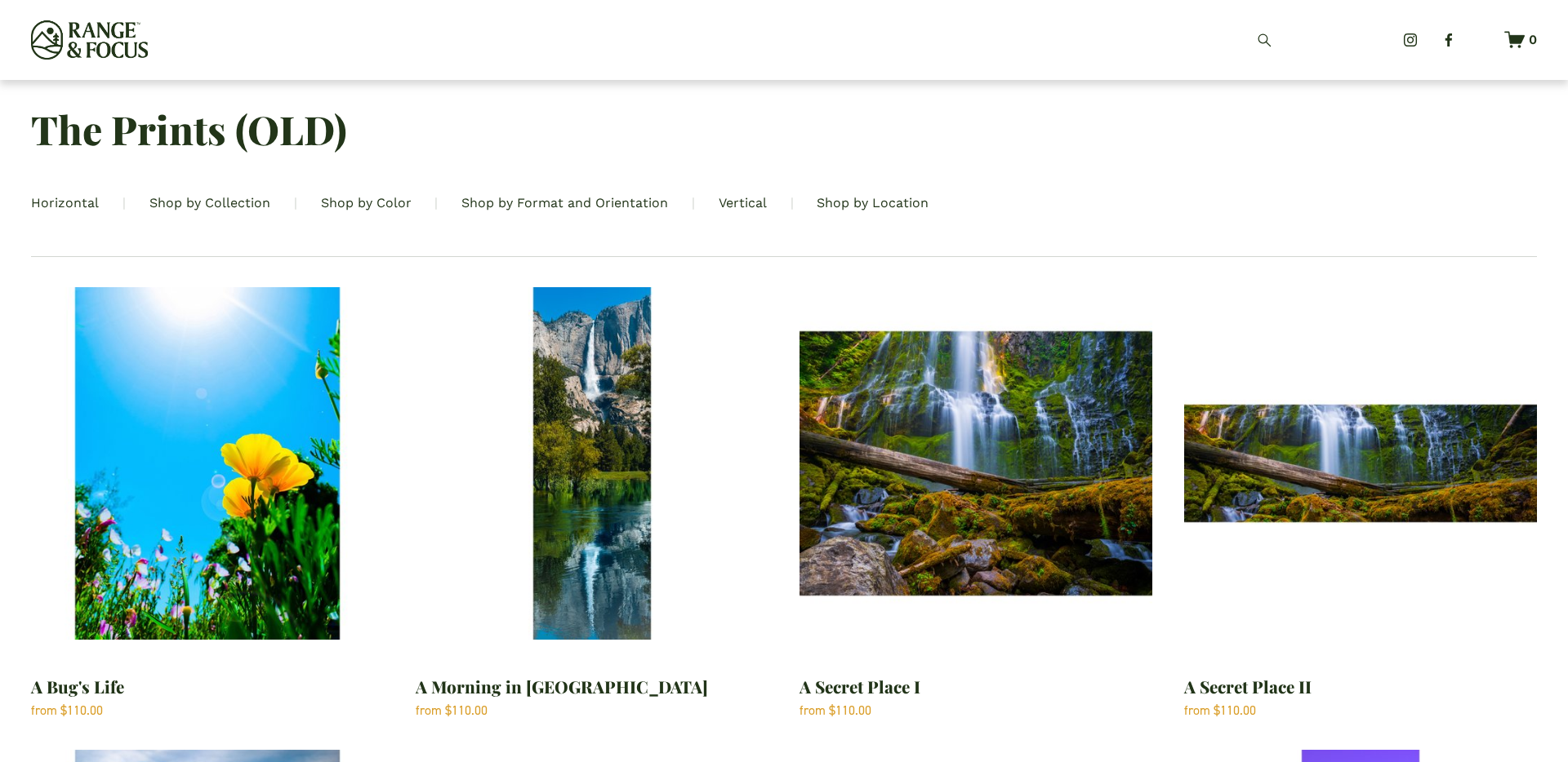
click at [220, 209] on link "Shop by Collection" at bounding box center [209, 202] width 121 height 21
